Goal: Task Accomplishment & Management: Use online tool/utility

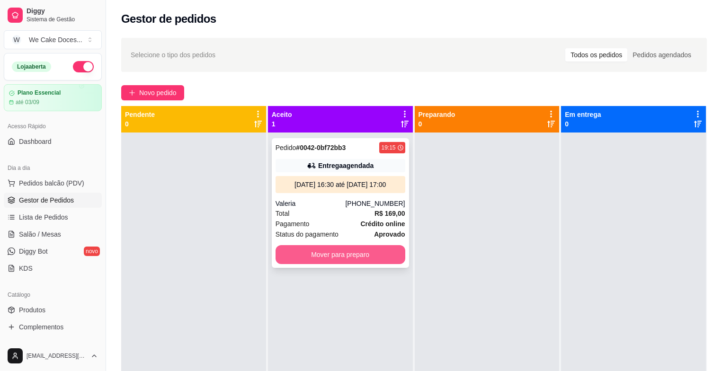
scroll to position [82, 0]
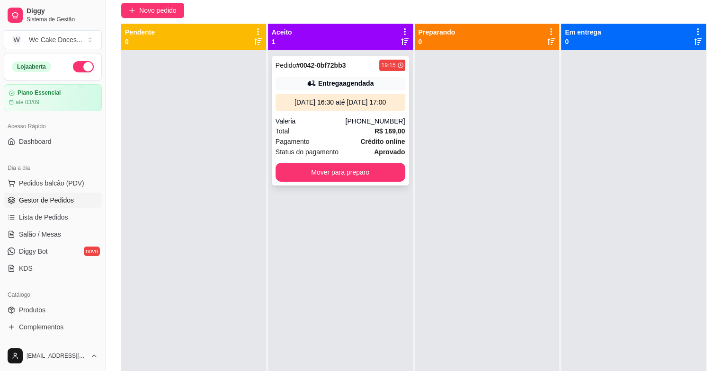
click at [349, 142] on div "Pagamento Crédito online" at bounding box center [341, 141] width 130 height 10
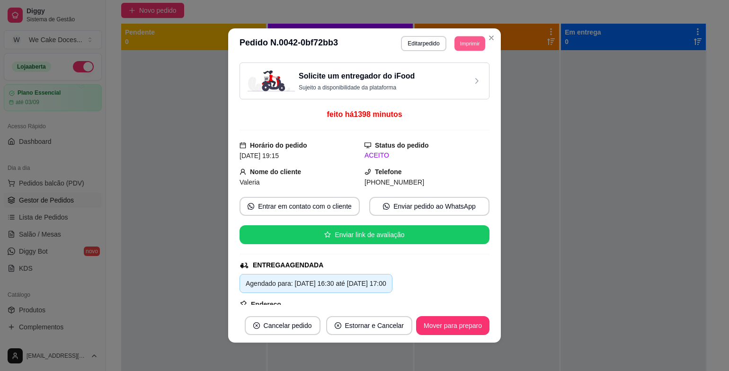
click at [468, 40] on button "Imprimir" at bounding box center [469, 43] width 31 height 15
click at [445, 79] on button "IMPRESSORA" at bounding box center [448, 76] width 66 height 15
click at [369, 74] on h3 "Solicite um entregador do iFood" at bounding box center [357, 76] width 116 height 11
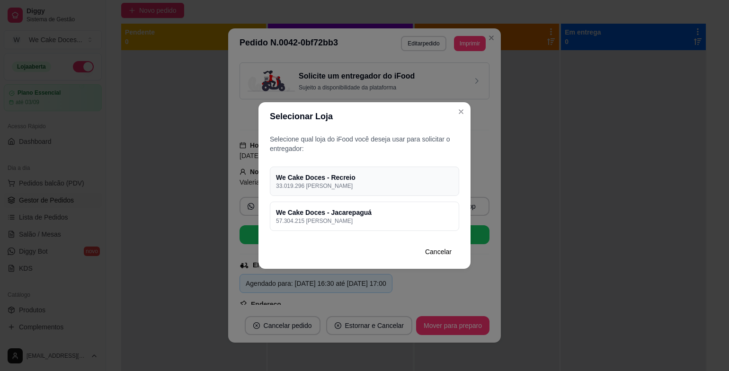
click at [360, 179] on h4 "We Cake Doces - Recreio" at bounding box center [364, 177] width 177 height 9
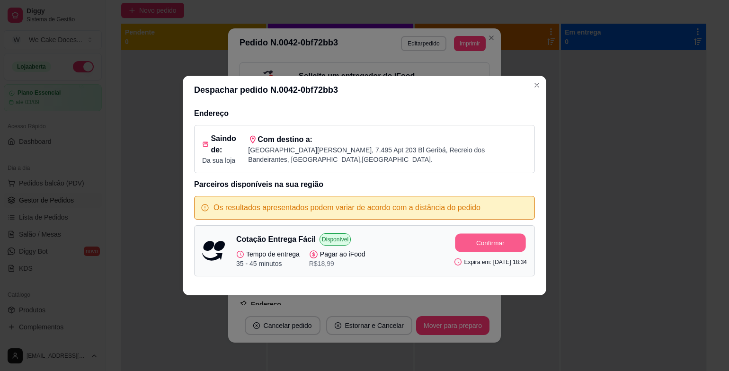
click at [476, 242] on button "Confirmar" at bounding box center [490, 243] width 71 height 18
click at [599, 322] on div "Despachar pedido N. 0042-0bf72bb3 Endereço Saindo de: Da sua loja Com destino a…" at bounding box center [364, 185] width 729 height 371
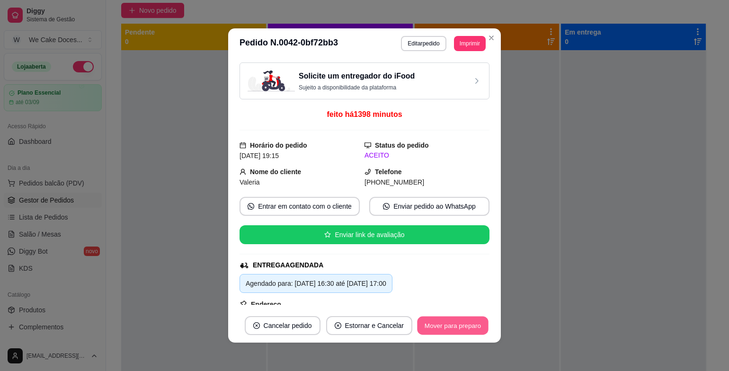
click at [428, 324] on button "Mover para preparo" at bounding box center [452, 326] width 71 height 18
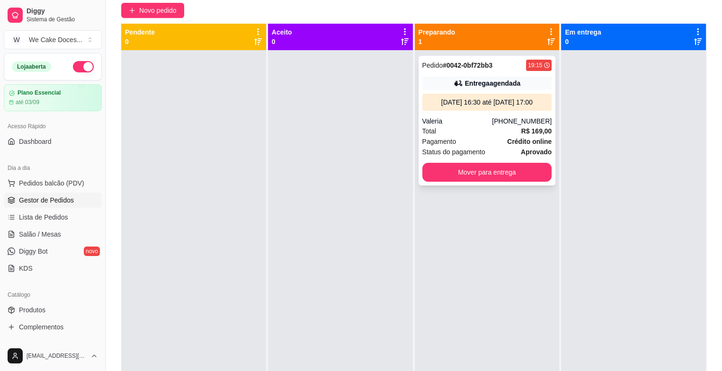
click at [480, 118] on div "Valeria" at bounding box center [457, 120] width 70 height 9
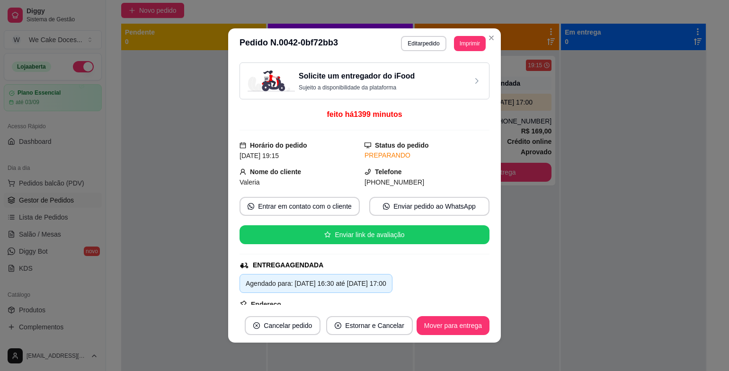
click at [369, 76] on h3 "Solicite um entregador do iFood" at bounding box center [357, 76] width 116 height 11
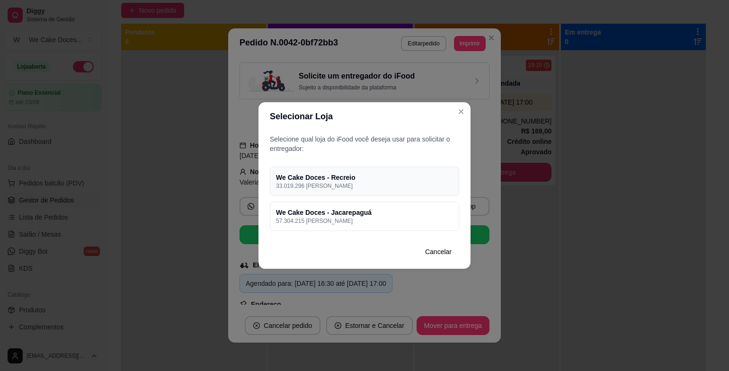
click at [365, 185] on p "33.019.296 [PERSON_NAME]" at bounding box center [364, 186] width 177 height 8
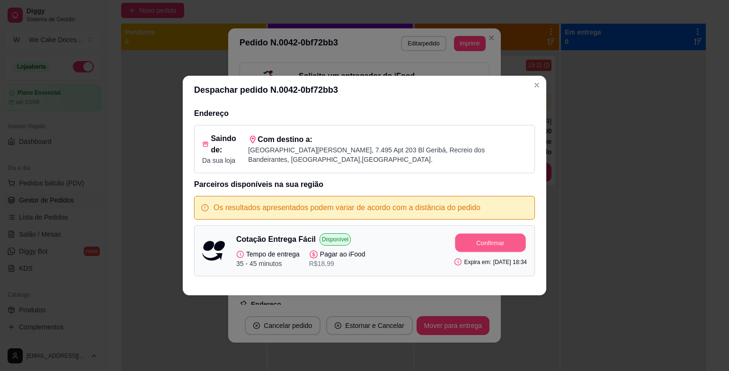
click at [455, 236] on button "Confirmar" at bounding box center [490, 243] width 71 height 18
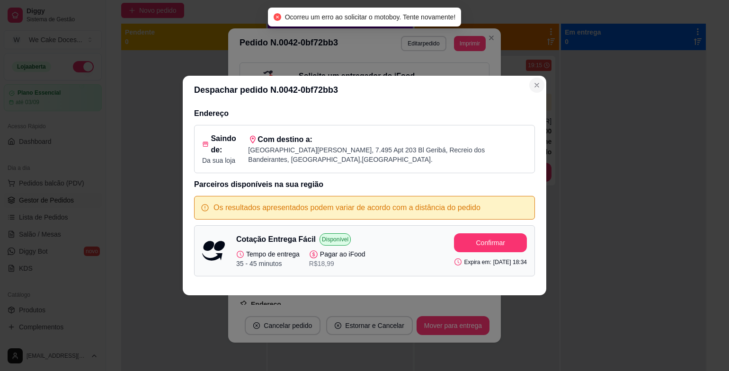
click at [534, 85] on icon "Close" at bounding box center [537, 85] width 8 height 8
